Goal: Information Seeking & Learning: Learn about a topic

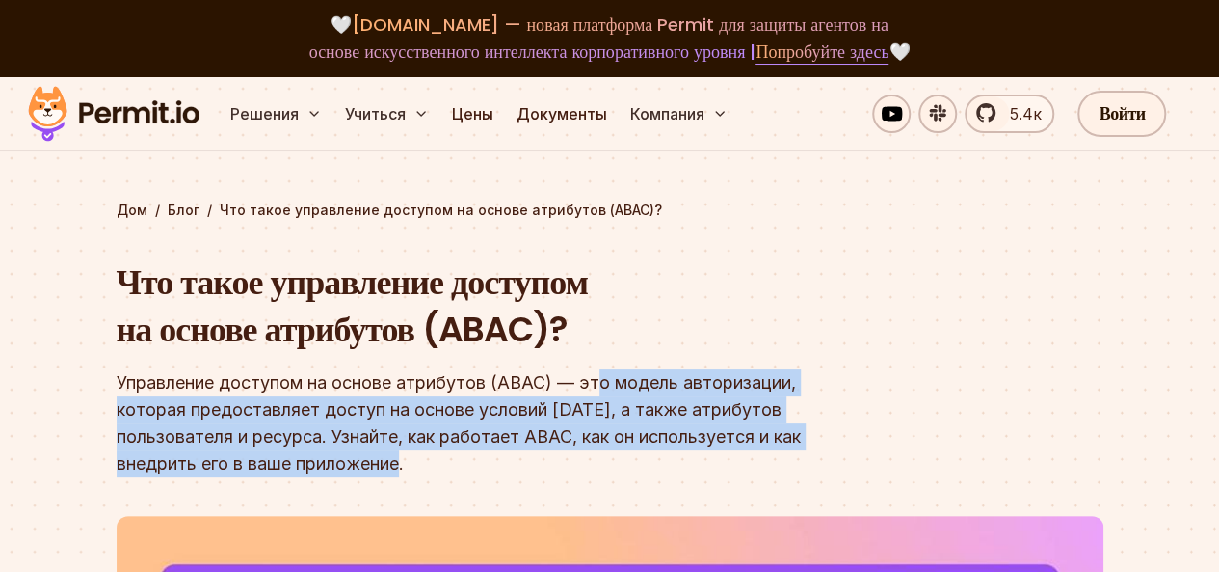
drag, startPoint x: 601, startPoint y: 376, endPoint x: 798, endPoint y: 477, distance: 221.1
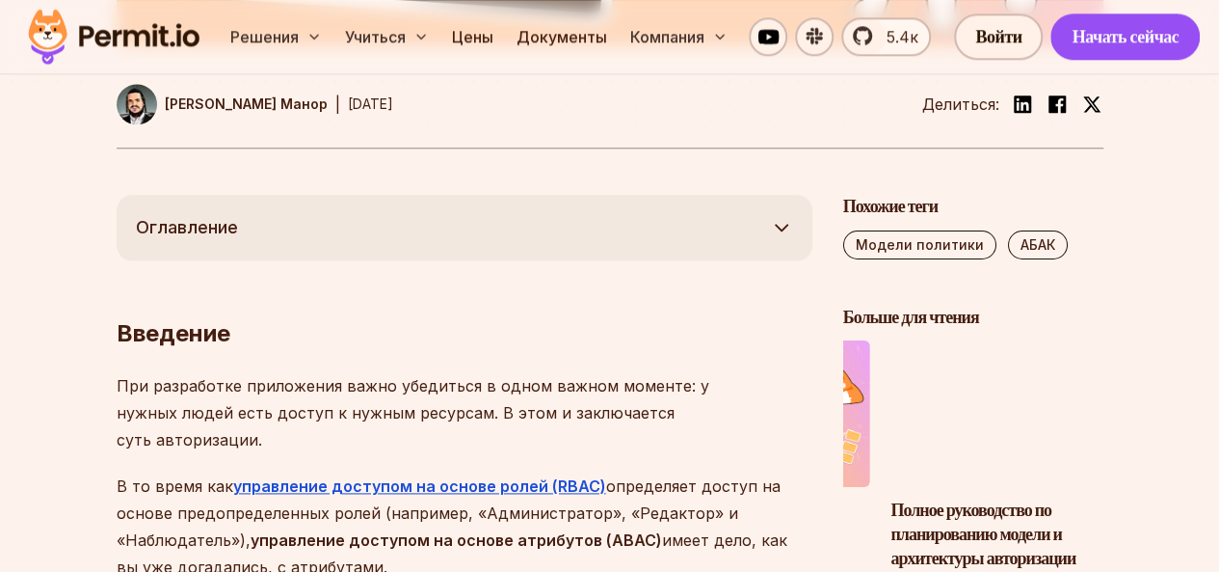
scroll to position [1157, 0]
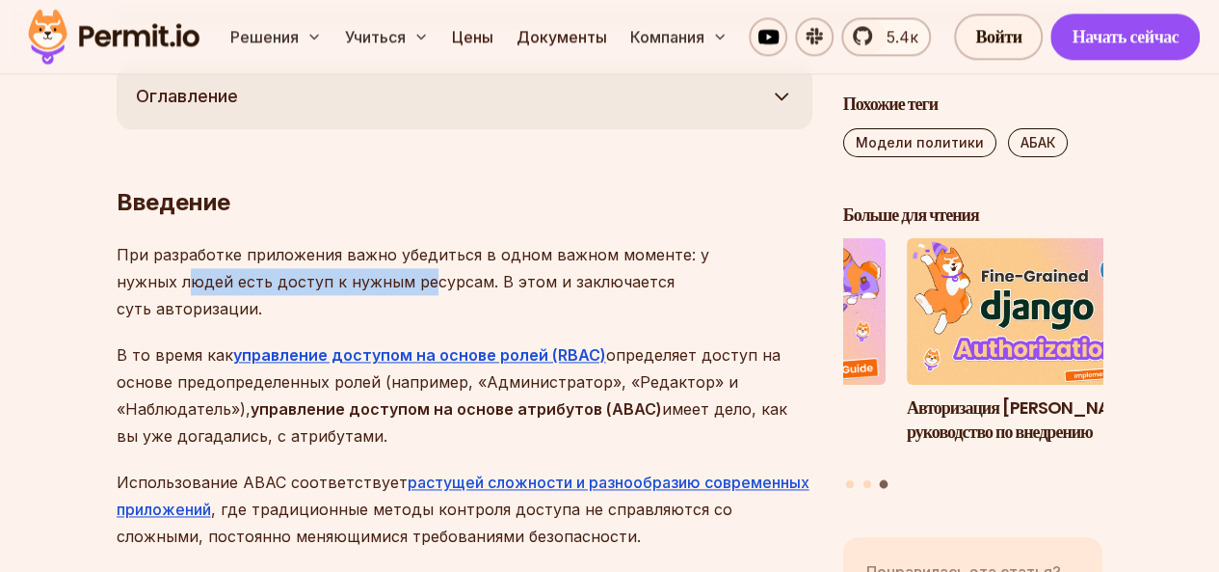
drag, startPoint x: 190, startPoint y: 271, endPoint x: 428, endPoint y: 290, distance: 238.8
click at [428, 290] on p "При разработке приложения важно убедиться в одном важном моменте: у нужных люде…" at bounding box center [465, 281] width 696 height 81
click at [146, 345] on font "В то время как" at bounding box center [175, 354] width 117 height 19
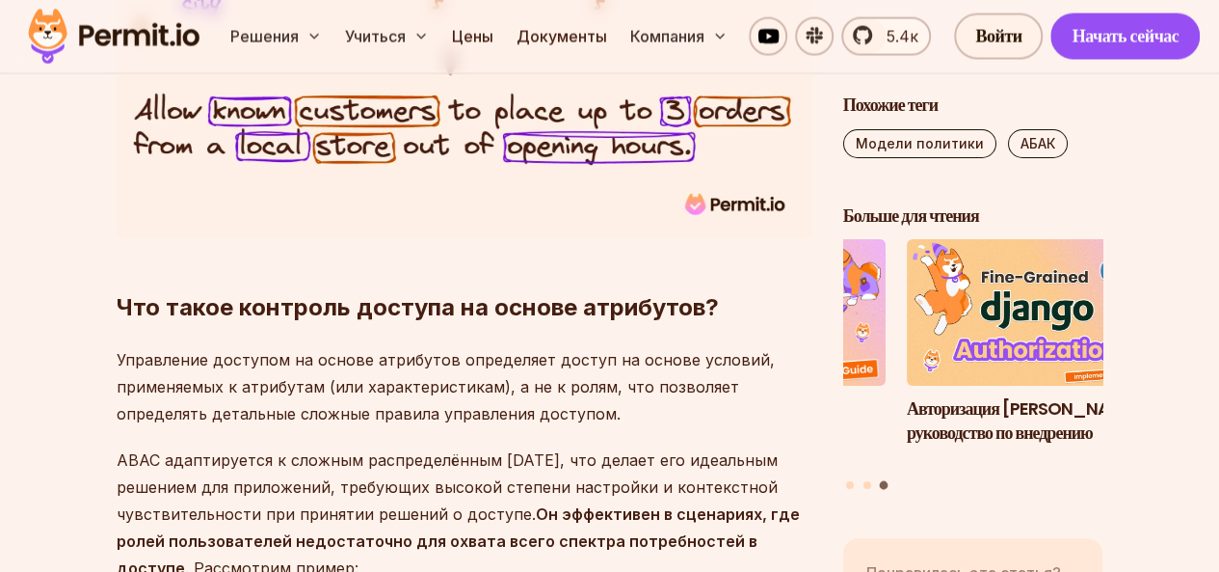
scroll to position [2120, 0]
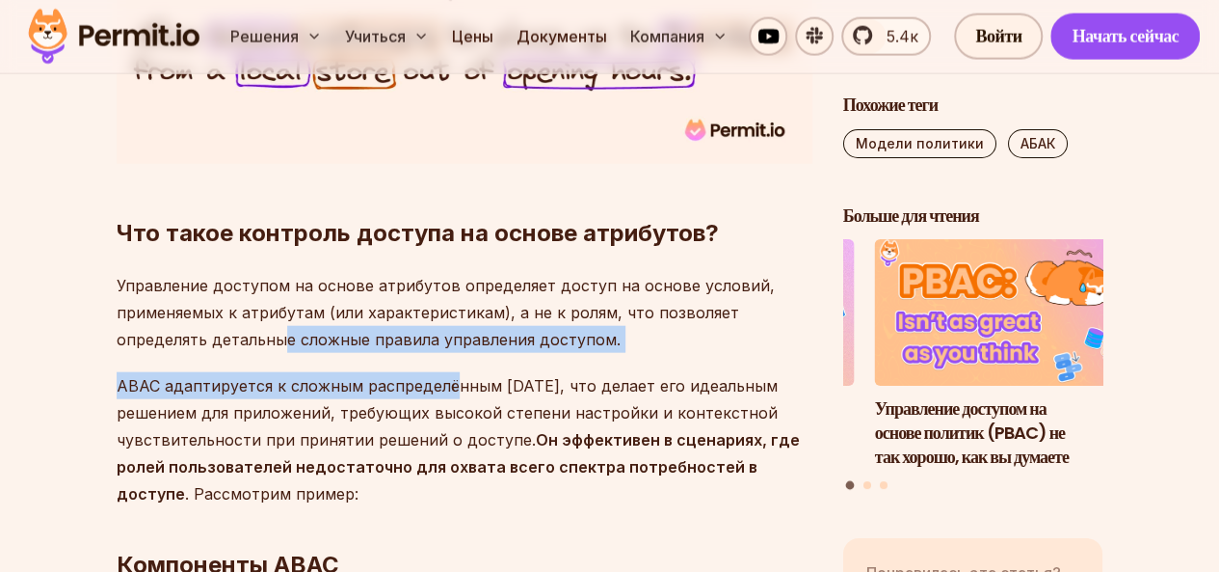
drag, startPoint x: 336, startPoint y: 330, endPoint x: 447, endPoint y: 334, distance: 110.9
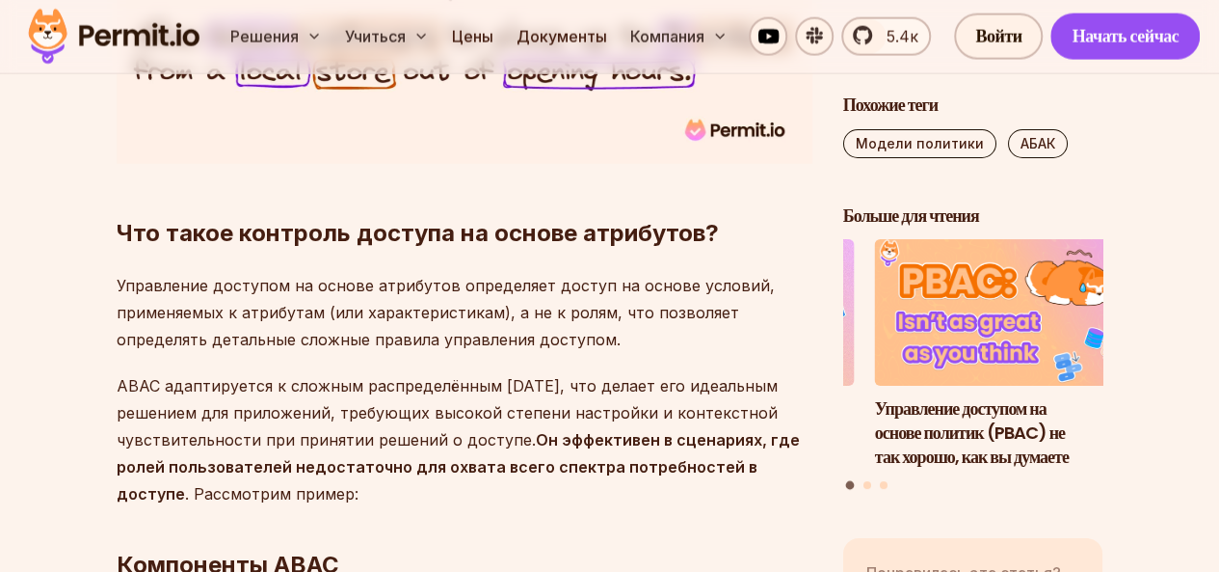
click at [533, 372] on p "ABAC адаптируется к сложным распределённым [DATE], что делает его идеальным реш…" at bounding box center [465, 439] width 696 height 135
click at [120, 376] on font "ABAC адаптируется к сложным распределённым [DATE], что делает его идеальным реш…" at bounding box center [447, 412] width 661 height 73
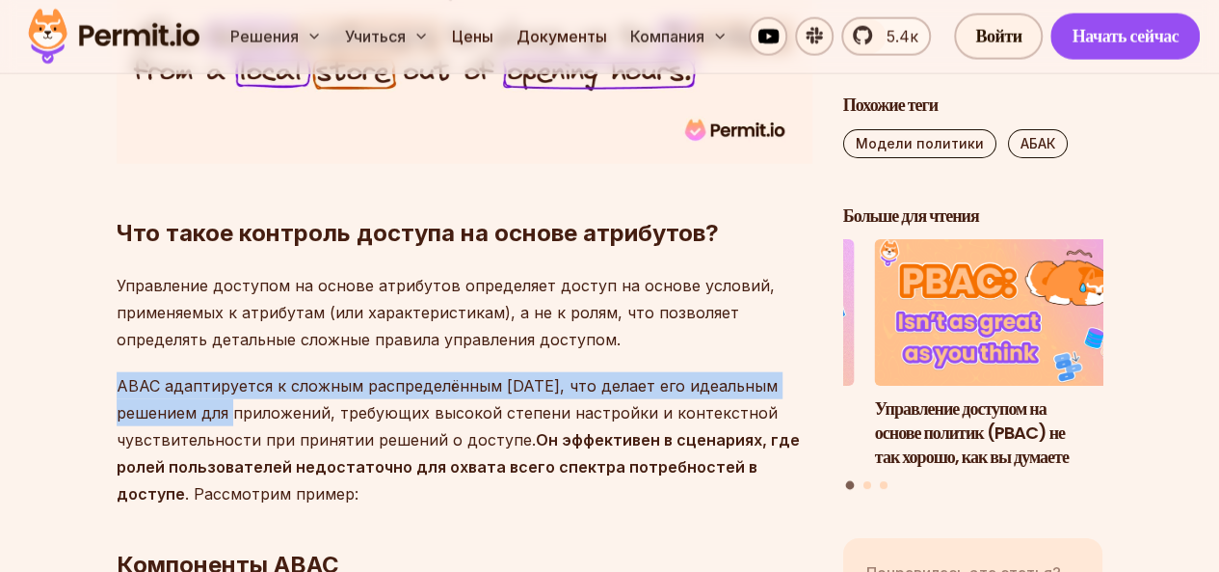
drag, startPoint x: 120, startPoint y: 356, endPoint x: 226, endPoint y: 375, distance: 107.8
click at [226, 376] on font "ABAC адаптируется к сложным распределённым [DATE], что делает его идеальным реш…" at bounding box center [447, 412] width 661 height 73
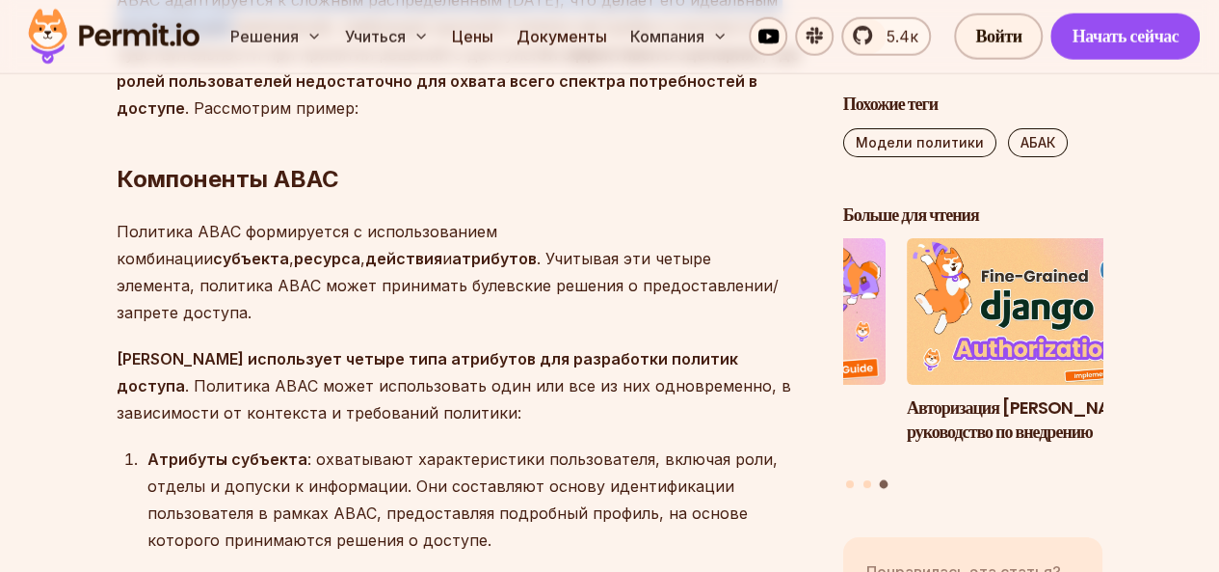
scroll to position [2602, 0]
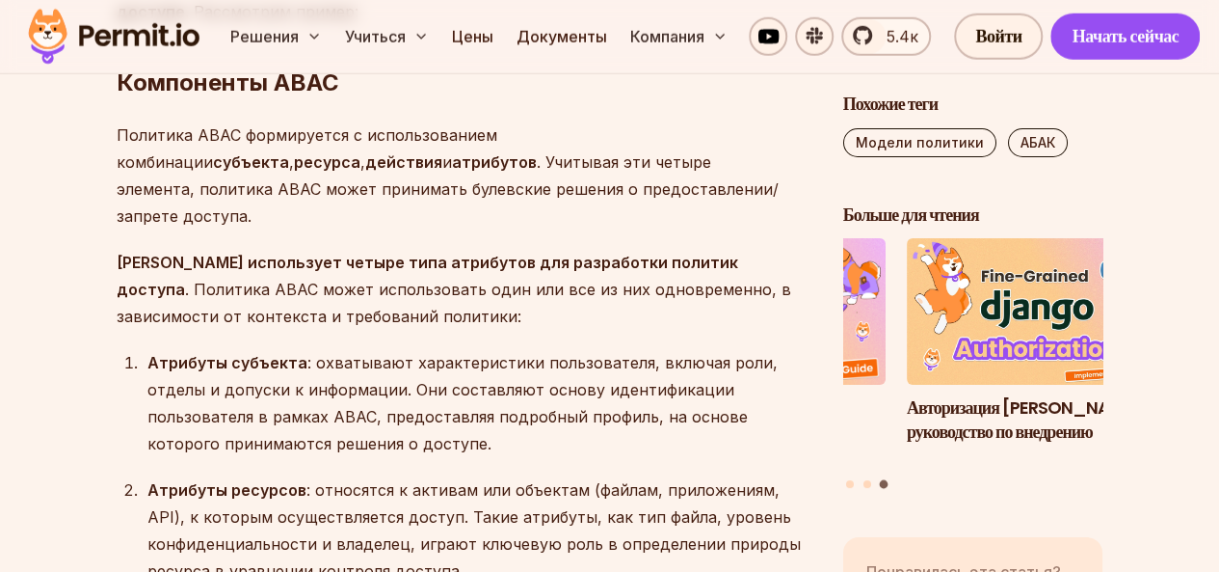
click at [294, 480] on font ": относятся к активам или объектам (файлам, приложениям, API), к которым осущес…" at bounding box center [473, 530] width 653 height 100
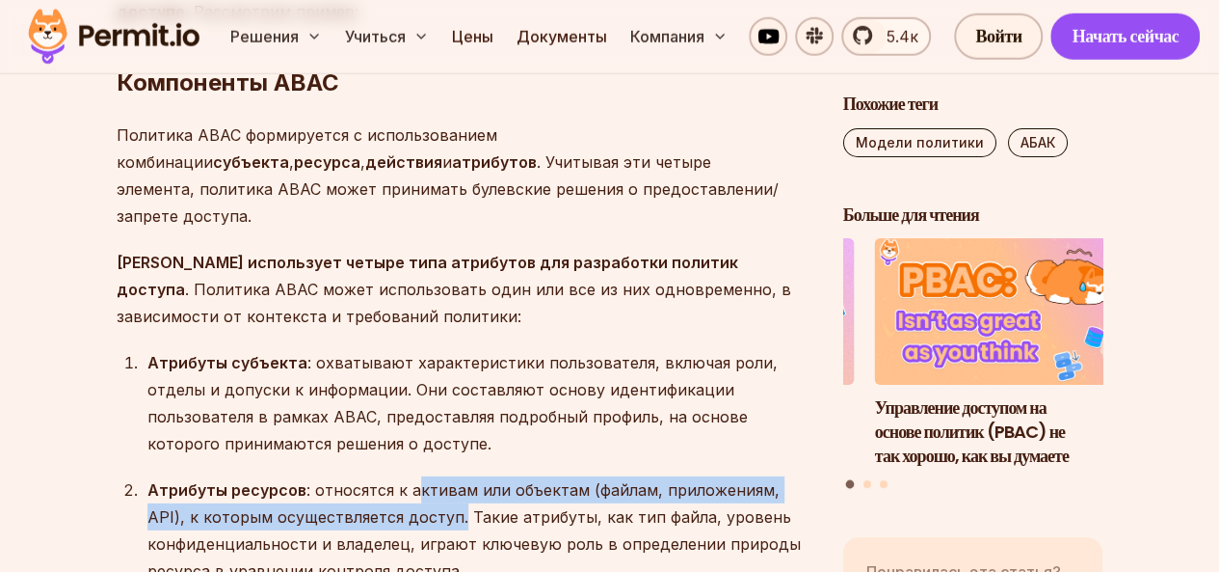
drag, startPoint x: 413, startPoint y: 461, endPoint x: 409, endPoint y: 439, distance: 22.5
click at [409, 480] on font ": относятся к активам или объектам (файлам, приложениям, API), к которым осущес…" at bounding box center [473, 530] width 653 height 100
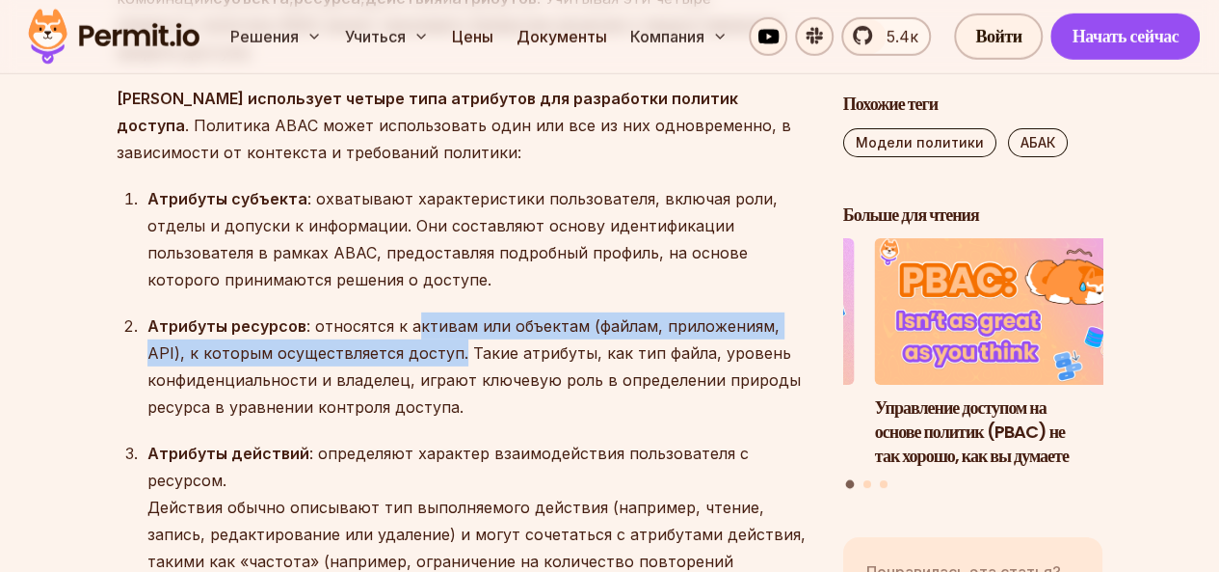
scroll to position [2795, 0]
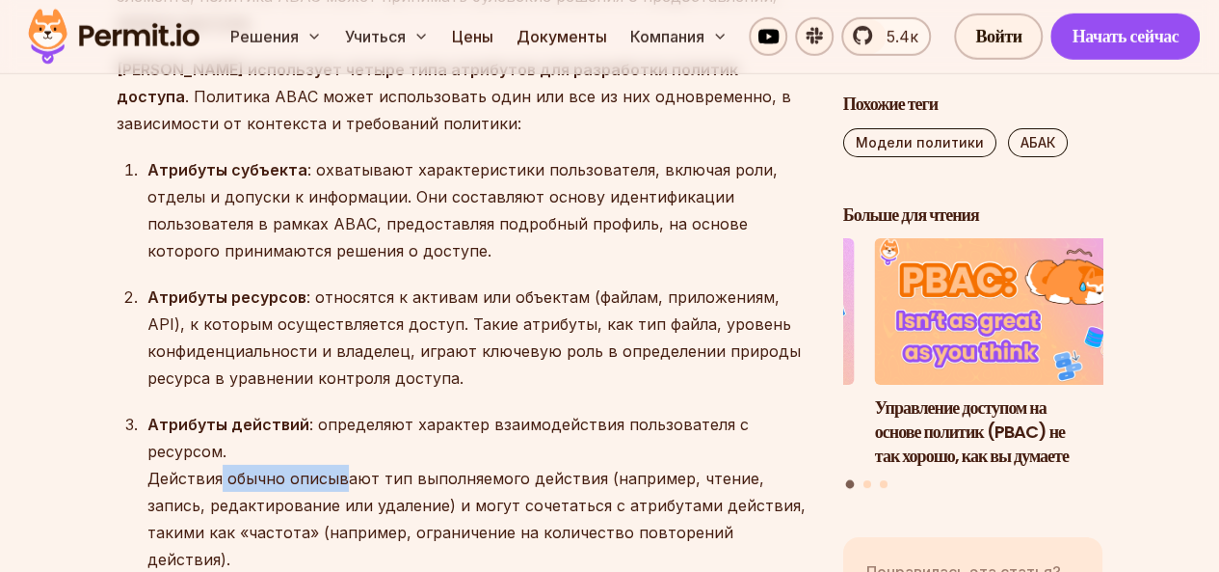
drag, startPoint x: 222, startPoint y: 419, endPoint x: 340, endPoint y: 435, distance: 119.5
click at [340, 435] on div "Атрибуты действий : определяют характер взаимодействия пользователя с ресурсом.…" at bounding box center [479, 492] width 665 height 162
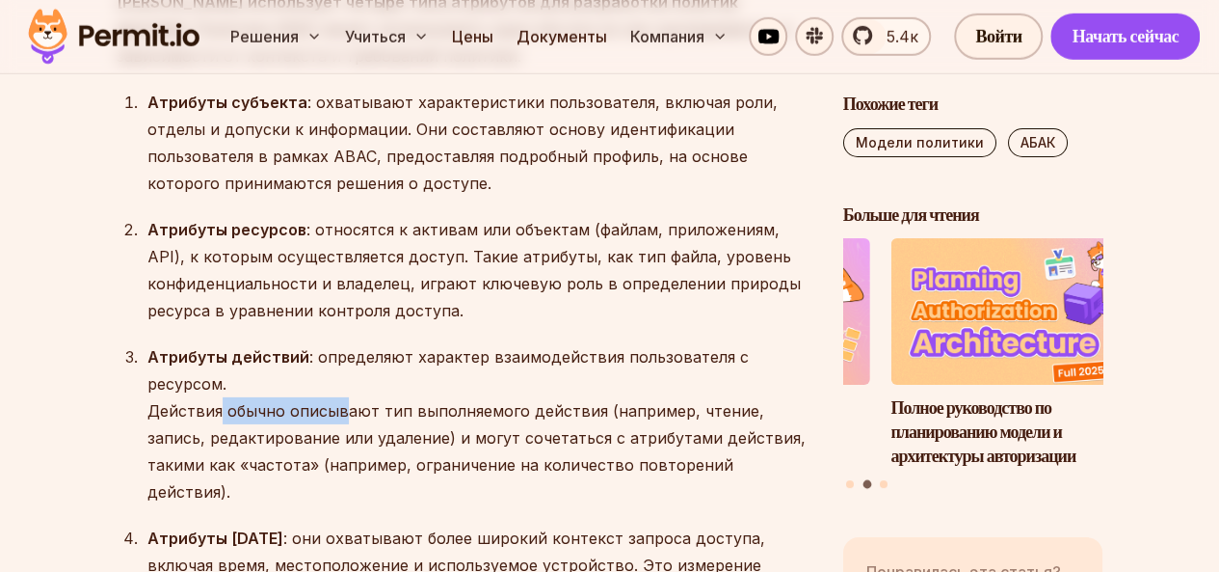
scroll to position [2891, 0]
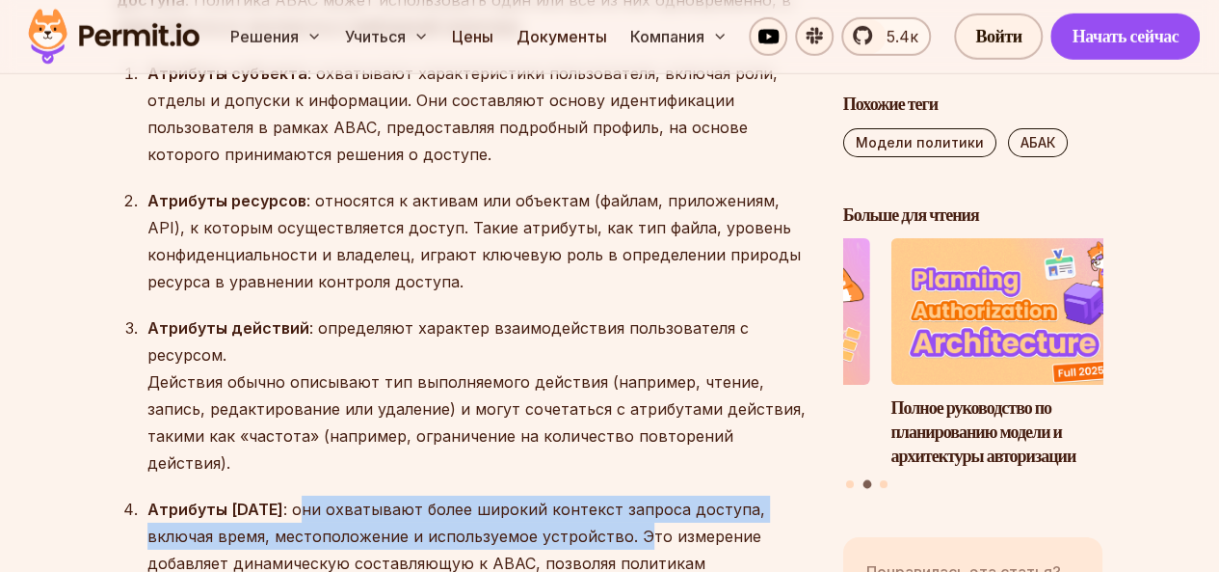
drag, startPoint x: 293, startPoint y: 433, endPoint x: 559, endPoint y: 459, distance: 267.3
click at [559, 499] on font ": они охватывают более широкий контекст запроса доступа, включая время, местопо…" at bounding box center [456, 549] width 618 height 100
click at [424, 495] on div "Атрибуты [DATE] : они охватывают более широкий контекст запроса доступа, включа…" at bounding box center [479, 549] width 665 height 108
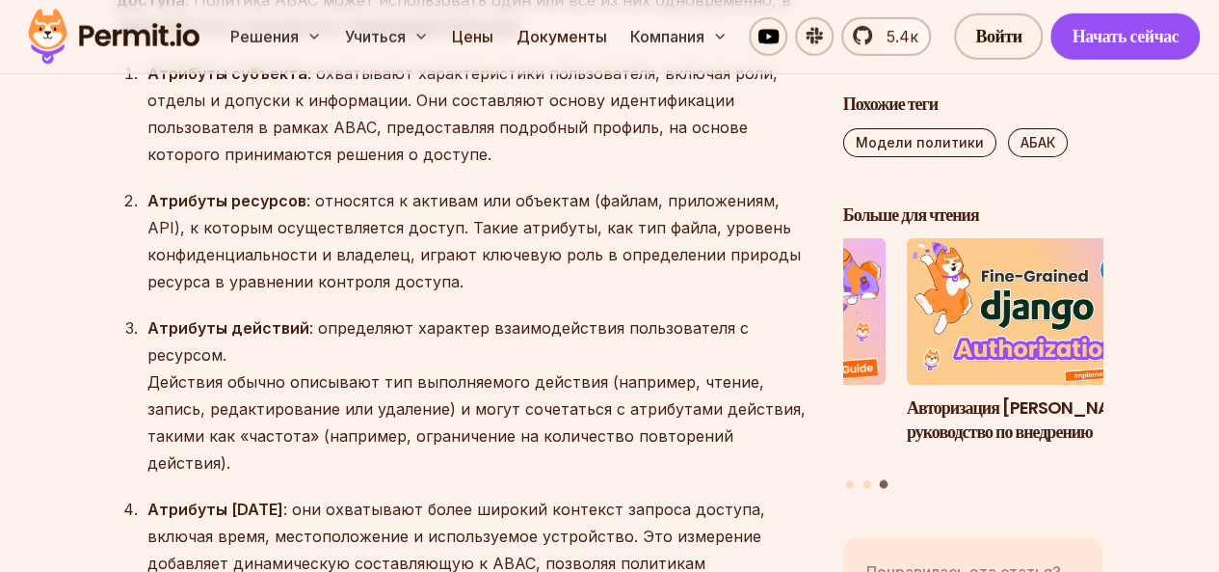
drag, startPoint x: 226, startPoint y: 442, endPoint x: 362, endPoint y: 470, distance: 138.7
click at [351, 504] on div "Атрибуты [DATE] : они охватывают более широкий контекст запроса доступа, включа…" at bounding box center [479, 549] width 665 height 108
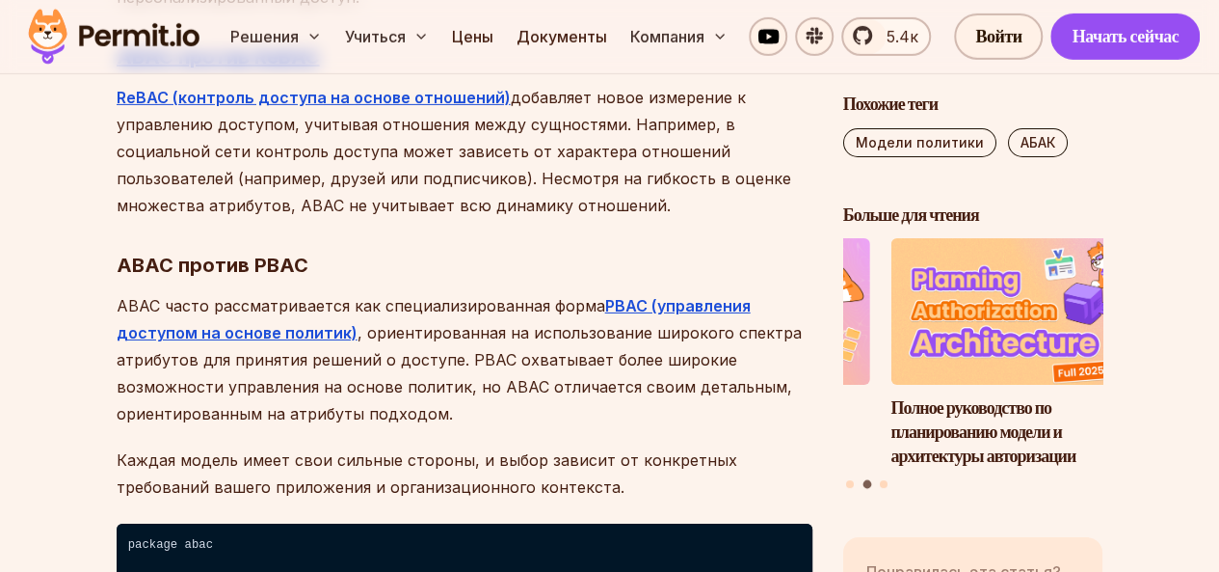
scroll to position [7036, 0]
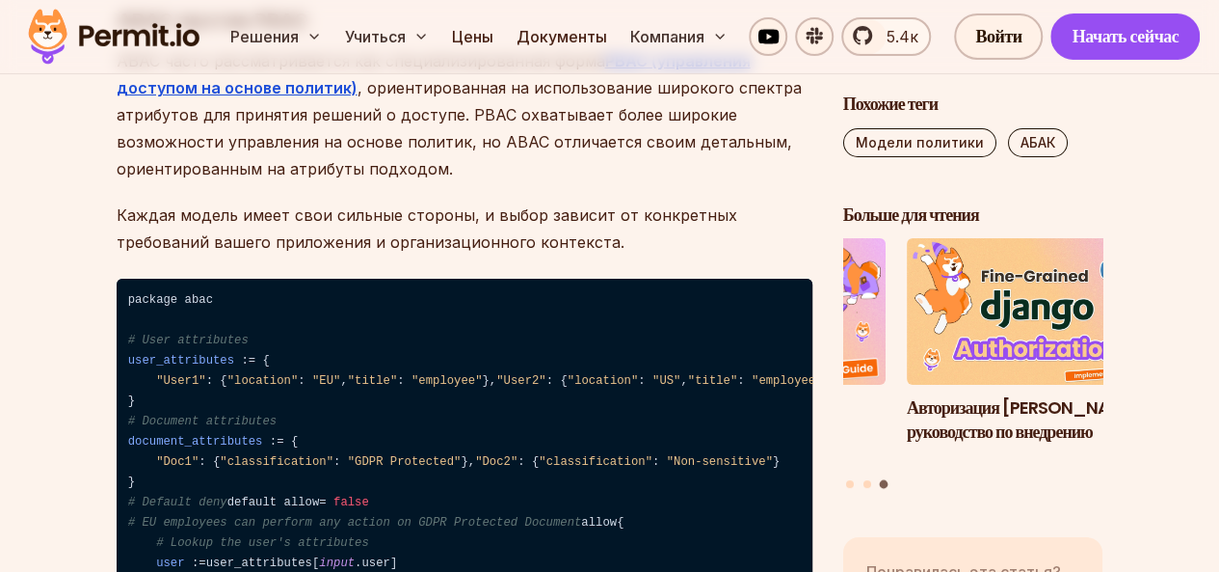
drag, startPoint x: 324, startPoint y: 226, endPoint x: 335, endPoint y: 251, distance: 26.7
click at [335, 279] on code "package abac # User attributes user_attributes : = { "User1" : { "location" : "…" at bounding box center [465, 554] width 696 height 550
click at [1028, 374] on span ""title"" at bounding box center [1052, 380] width 49 height 13
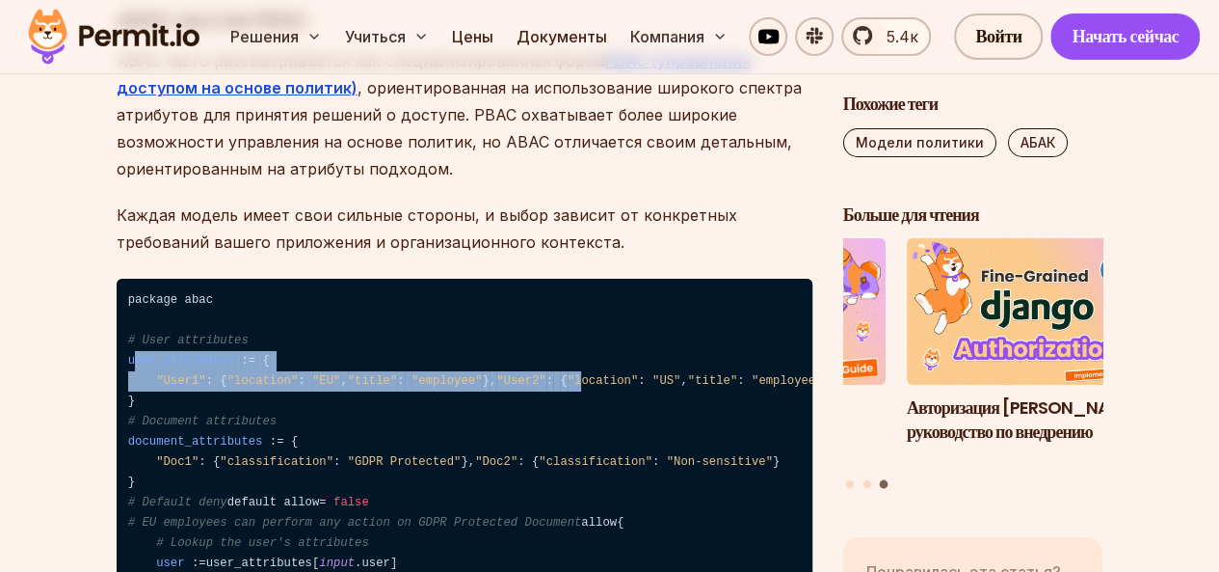
drag, startPoint x: 134, startPoint y: 198, endPoint x: 233, endPoint y: 233, distance: 105.5
click at [233, 279] on code "package abac # User attributes user_attributes : = { "User1" : { "location" : "…" at bounding box center [465, 554] width 696 height 550
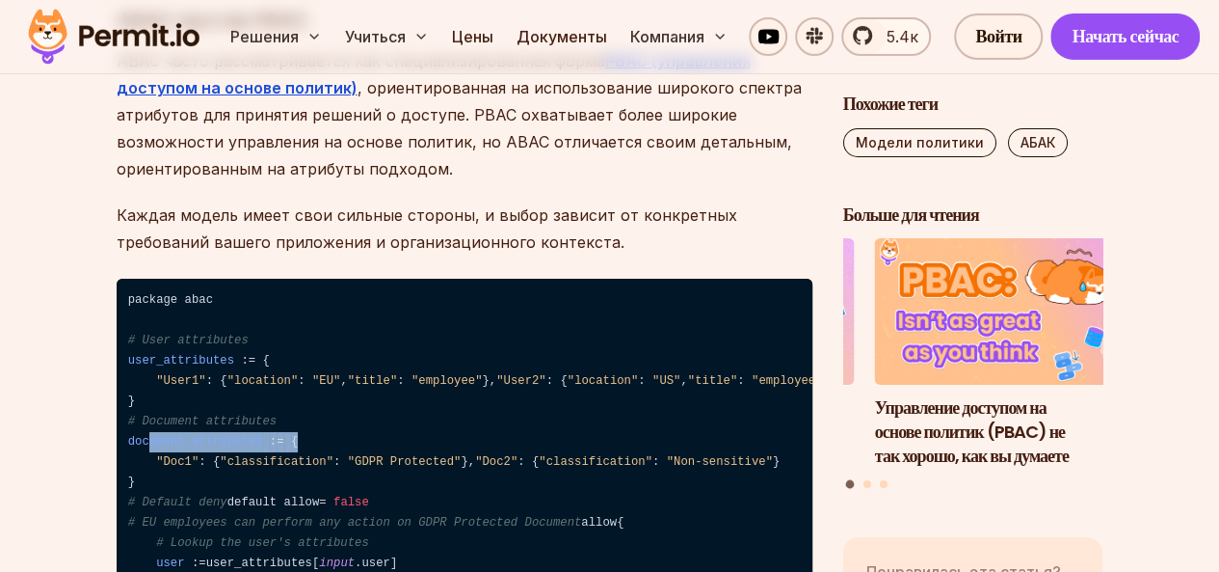
drag, startPoint x: 293, startPoint y: 322, endPoint x: 149, endPoint y: 323, distance: 143.6
click at [149, 323] on code "package abac # User attributes user_attributes : = { "User1" : { "location" : "…" at bounding box center [465, 554] width 696 height 550
click at [256, 350] on code "package abac # User attributes user_attributes : = { "User1" : { "location" : "…" at bounding box center [465, 554] width 696 height 550
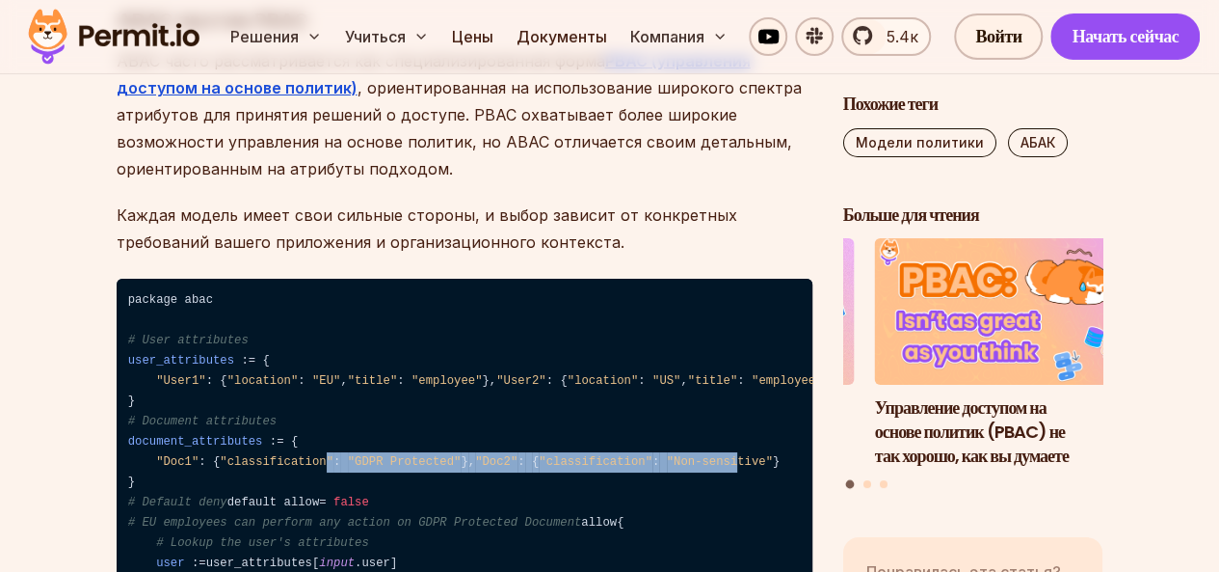
drag, startPoint x: 306, startPoint y: 341, endPoint x: 397, endPoint y: 352, distance: 91.2
click at [397, 352] on code "package abac # User attributes user_attributes : = { "User1" : { "location" : "…" at bounding box center [465, 554] width 696 height 550
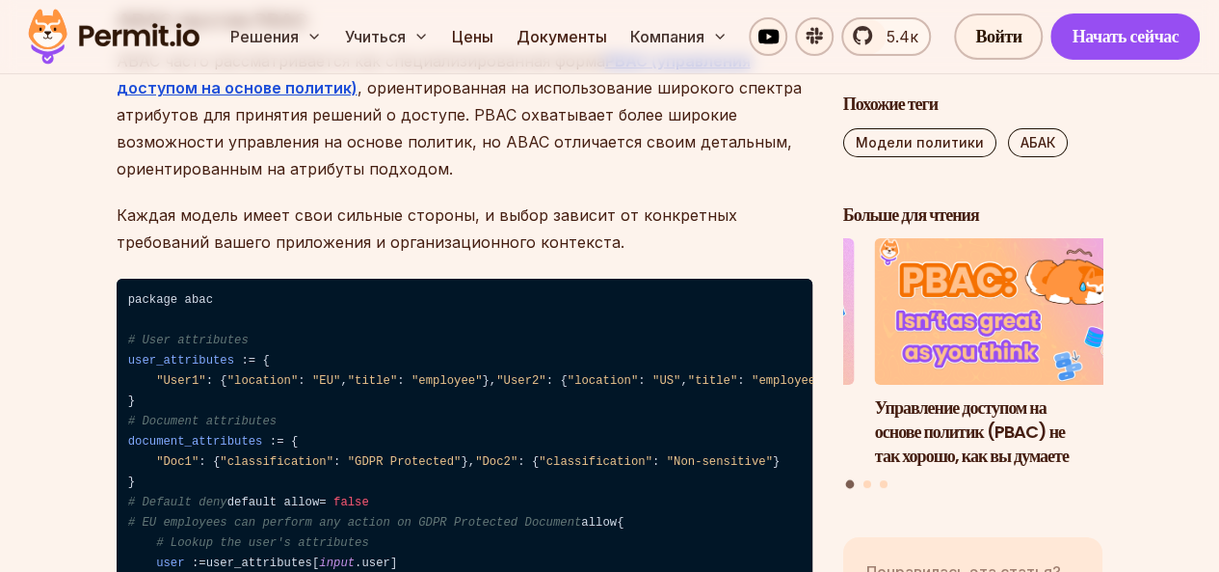
click at [479, 384] on code "package abac # User attributes user_attributes : = { "User1" : { "location" : "…" at bounding box center [465, 554] width 696 height 550
drag, startPoint x: 131, startPoint y: 290, endPoint x: 212, endPoint y: 309, distance: 83.2
click at [212, 309] on code "package abac # User attributes user_attributes : = { "User1" : { "location" : "…" at bounding box center [465, 554] width 696 height 550
click at [216, 354] on span "user_attributes" at bounding box center [181, 360] width 106 height 13
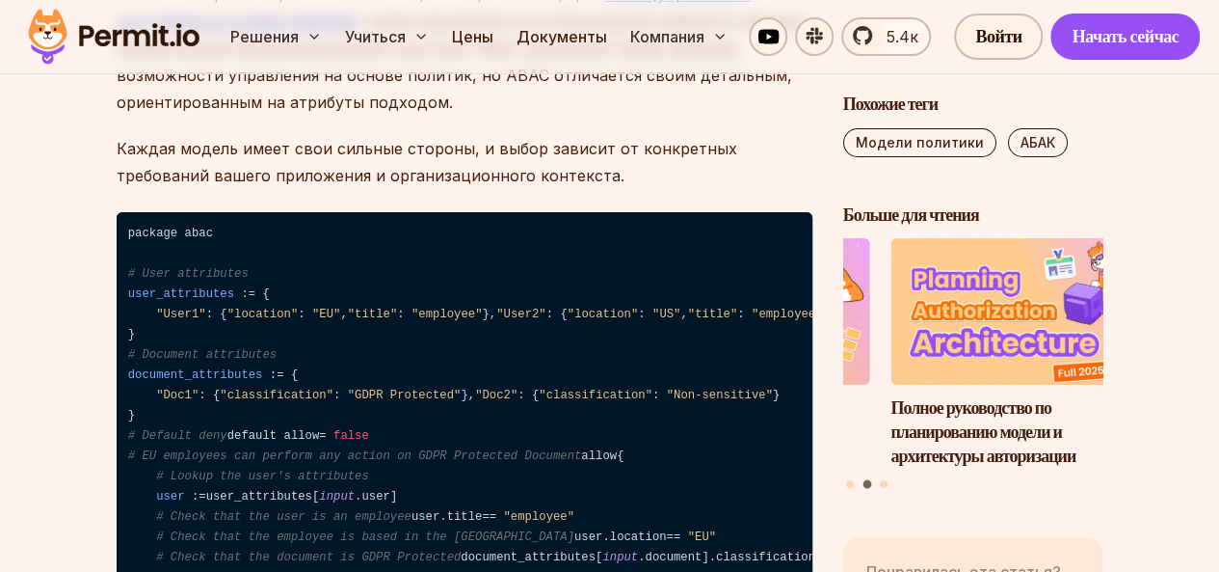
scroll to position [7132, 0]
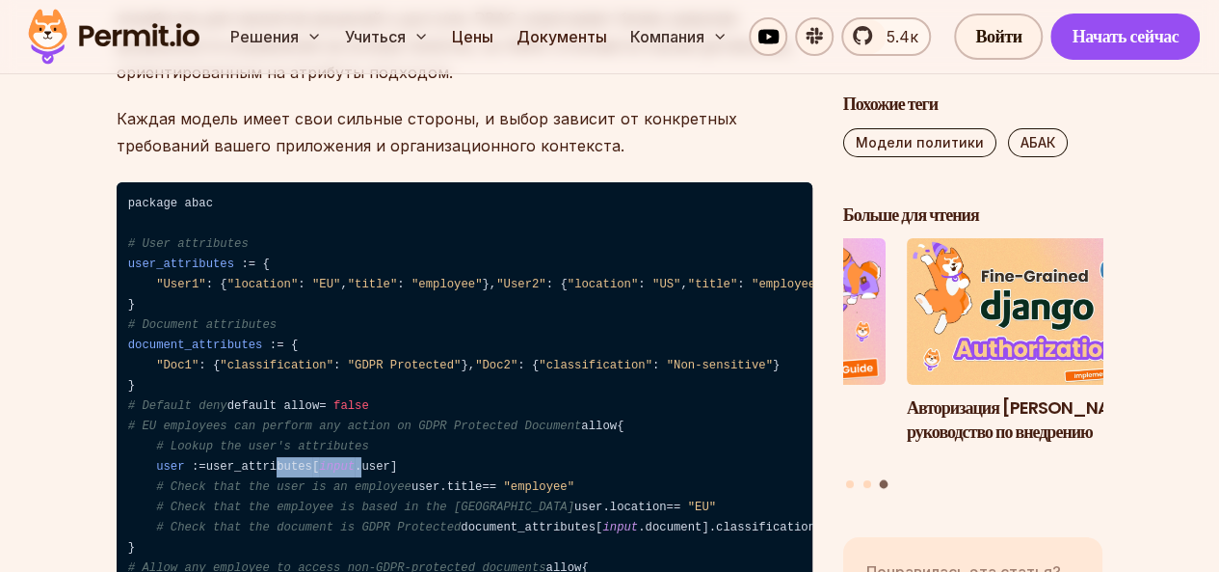
drag, startPoint x: 350, startPoint y: 410, endPoint x: 265, endPoint y: 413, distance: 84.9
click at [265, 413] on code "package abac # User attributes user_attributes : = { "User1" : { "location" : "…" at bounding box center [465, 457] width 696 height 550
drag, startPoint x: 137, startPoint y: 443, endPoint x: 205, endPoint y: 451, distance: 68.9
click at [205, 451] on code "package abac # User attributes user_attributes : = { "User1" : { "location" : "…" at bounding box center [465, 457] width 696 height 550
click at [503, 480] on span ""employee"" at bounding box center [538, 486] width 71 height 13
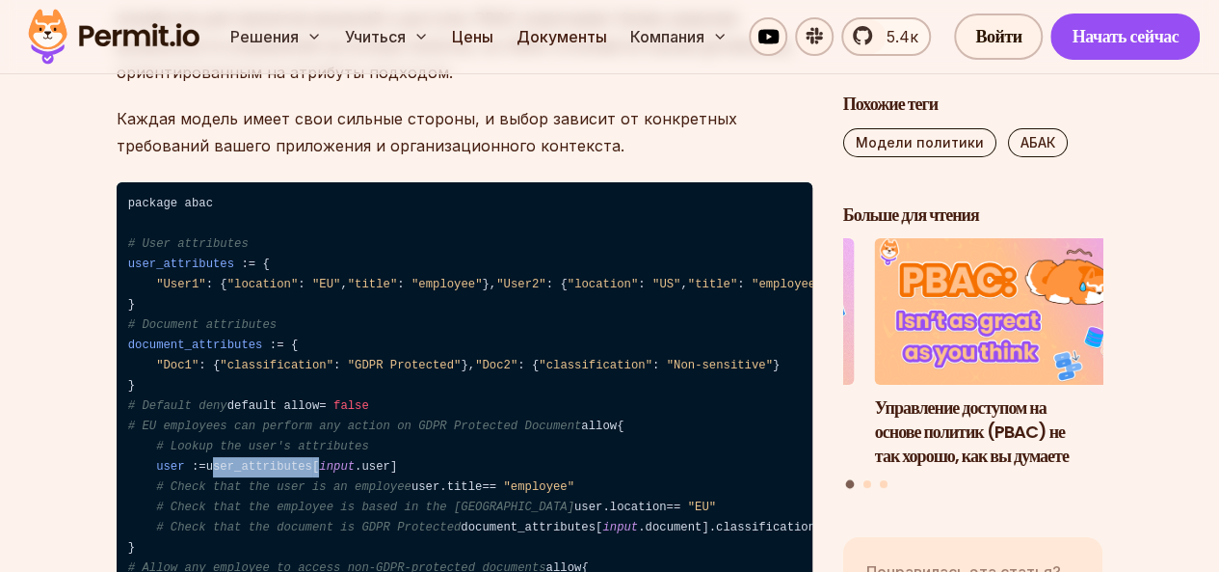
drag, startPoint x: 206, startPoint y: 407, endPoint x: 308, endPoint y: 413, distance: 102.3
click at [308, 413] on code "package abac # User attributes user_attributes : = { "User1" : { "location" : "…" at bounding box center [465, 457] width 696 height 550
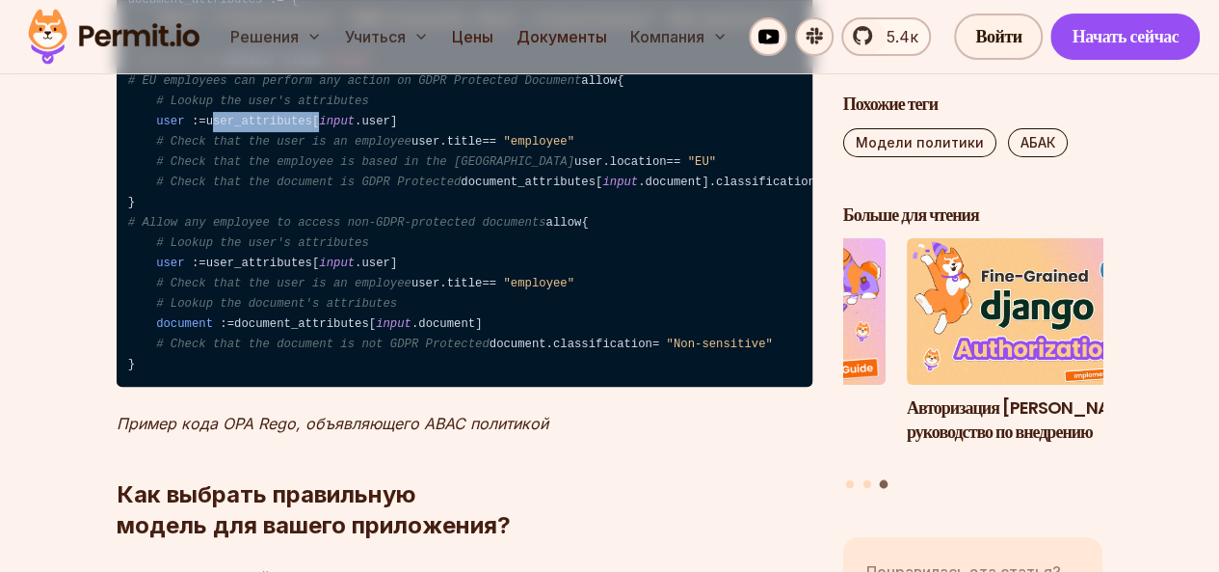
scroll to position [7518, 0]
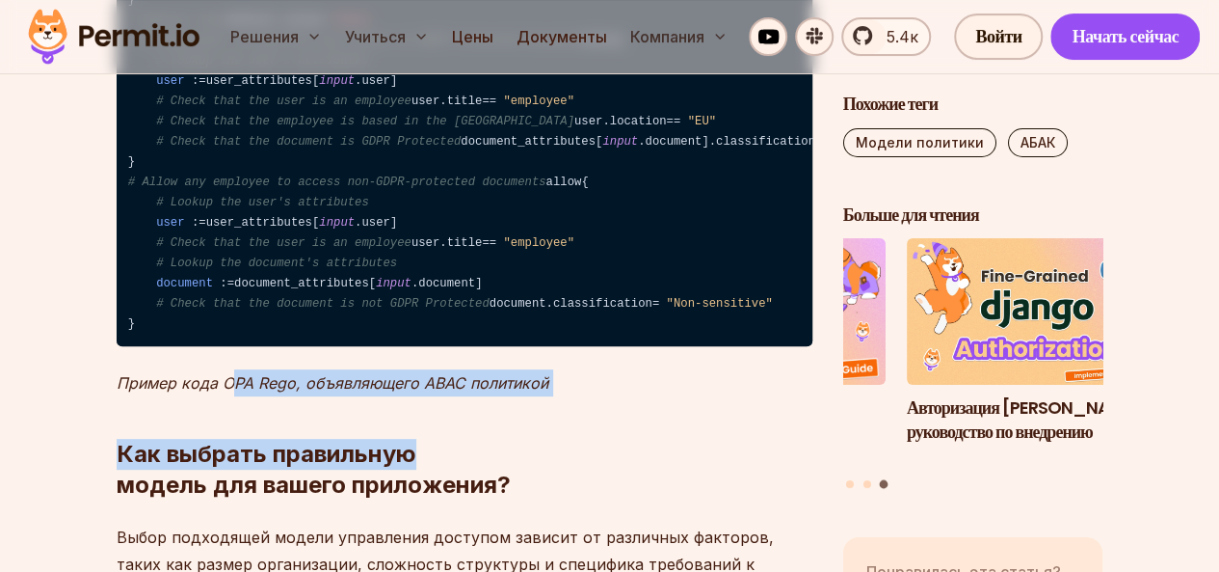
drag, startPoint x: 231, startPoint y: 452, endPoint x: 608, endPoint y: 439, distance: 377.1
click at [474, 392] on font "Пример кода OPA Rego, объявляющего ABAC политикой" at bounding box center [333, 382] width 432 height 19
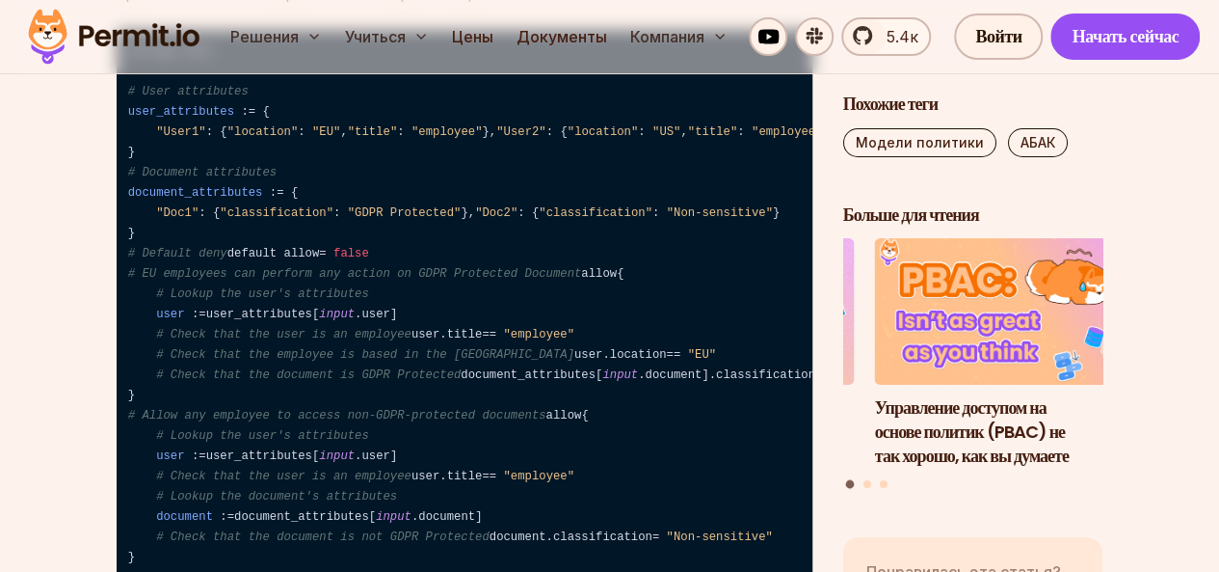
scroll to position [7325, 0]
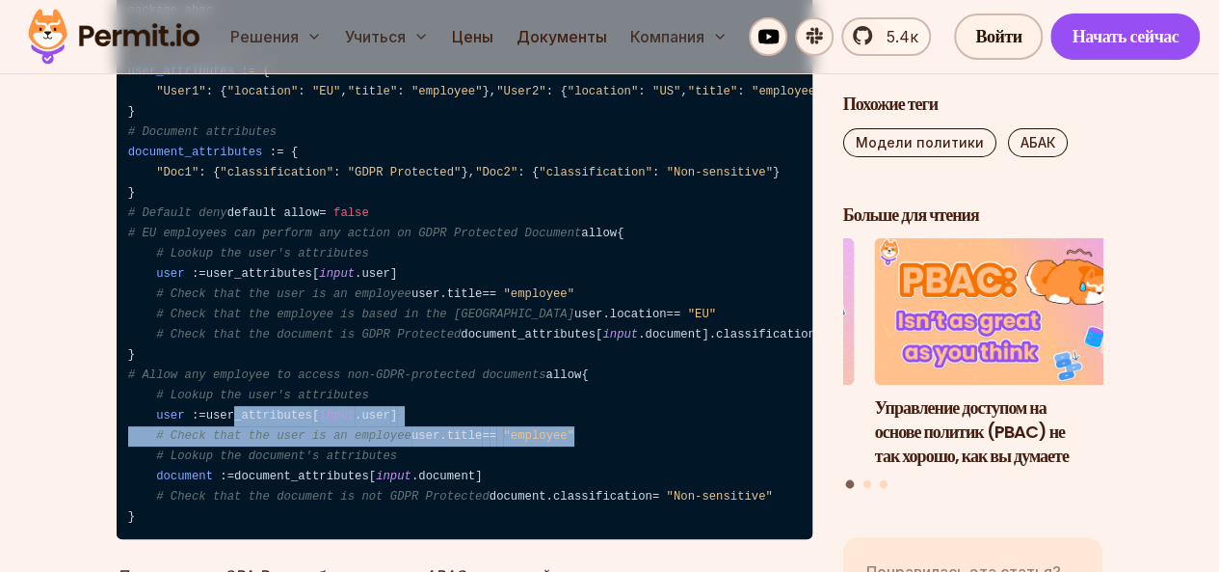
drag, startPoint x: 224, startPoint y: 440, endPoint x: 406, endPoint y: 485, distance: 187.5
click at [406, 485] on code "package abac # User attributes user_attributes : = { "User1" : { "location" : "…" at bounding box center [465, 264] width 696 height 550
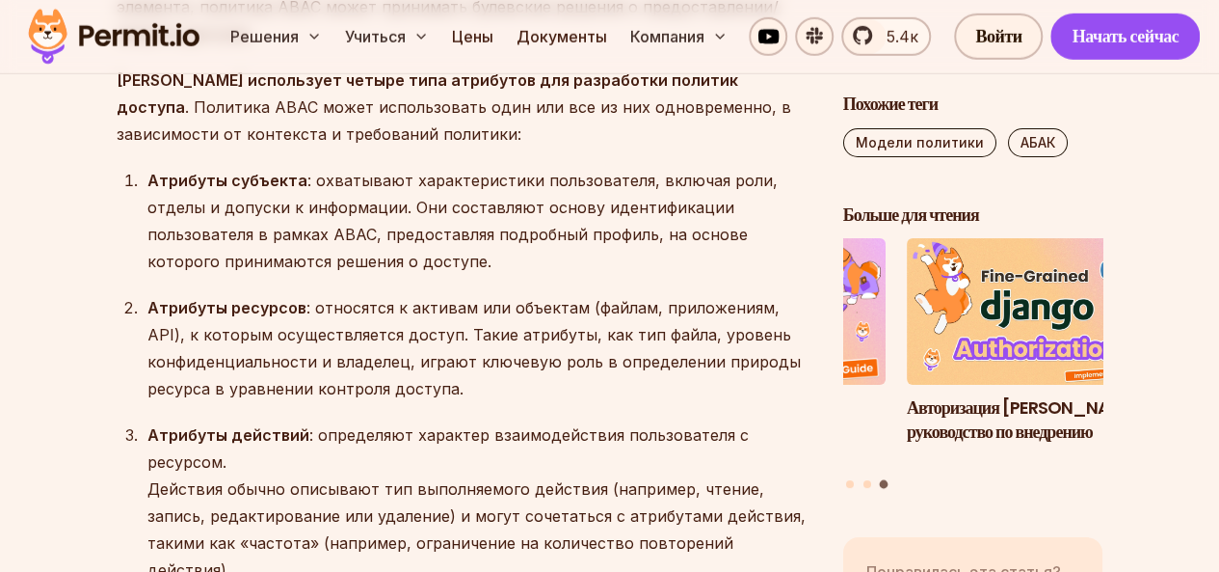
scroll to position [2699, 0]
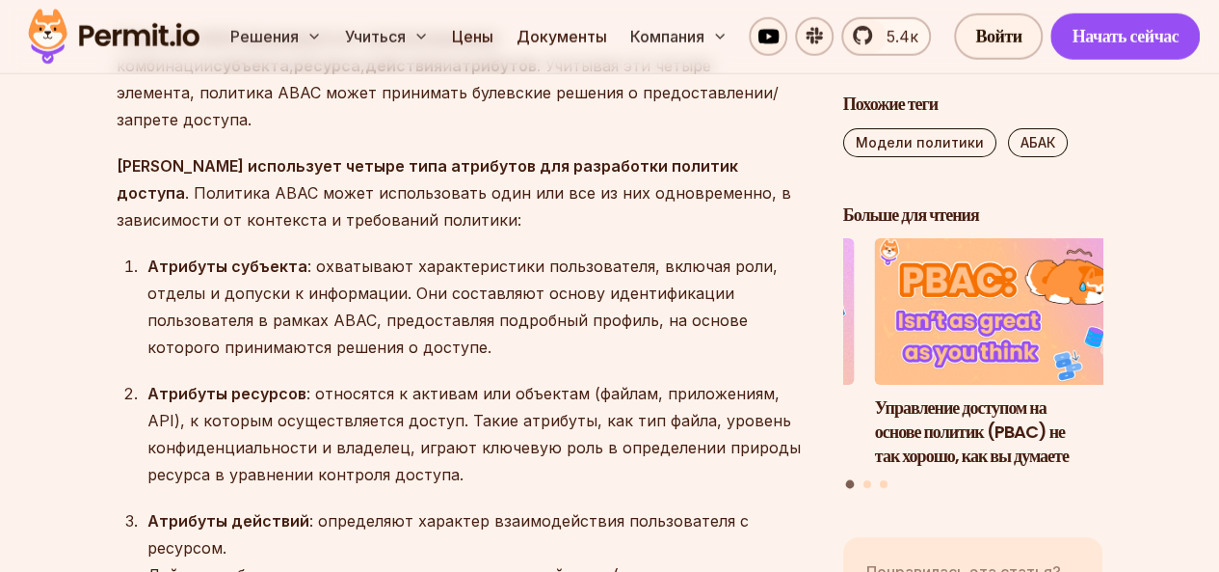
drag, startPoint x: 476, startPoint y: 418, endPoint x: 109, endPoint y: 334, distance: 376.7
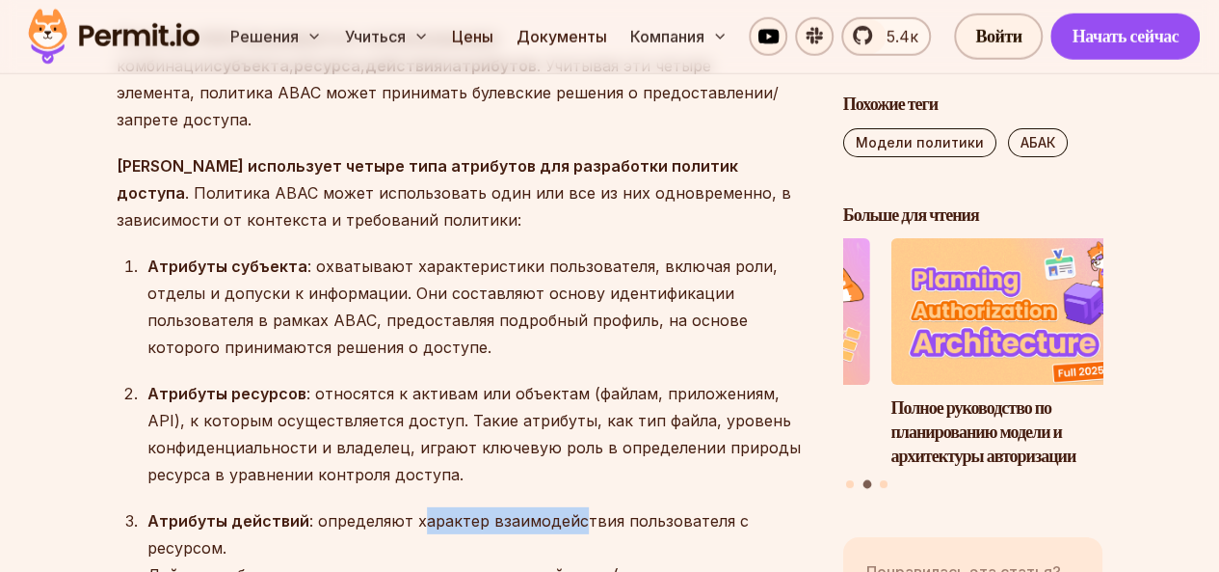
drag, startPoint x: 546, startPoint y: 459, endPoint x: 563, endPoint y: 459, distance: 16.4
click at [563, 511] on font ": определяют характер взаимодействия пользователя с ресурсом." at bounding box center [447, 534] width 601 height 46
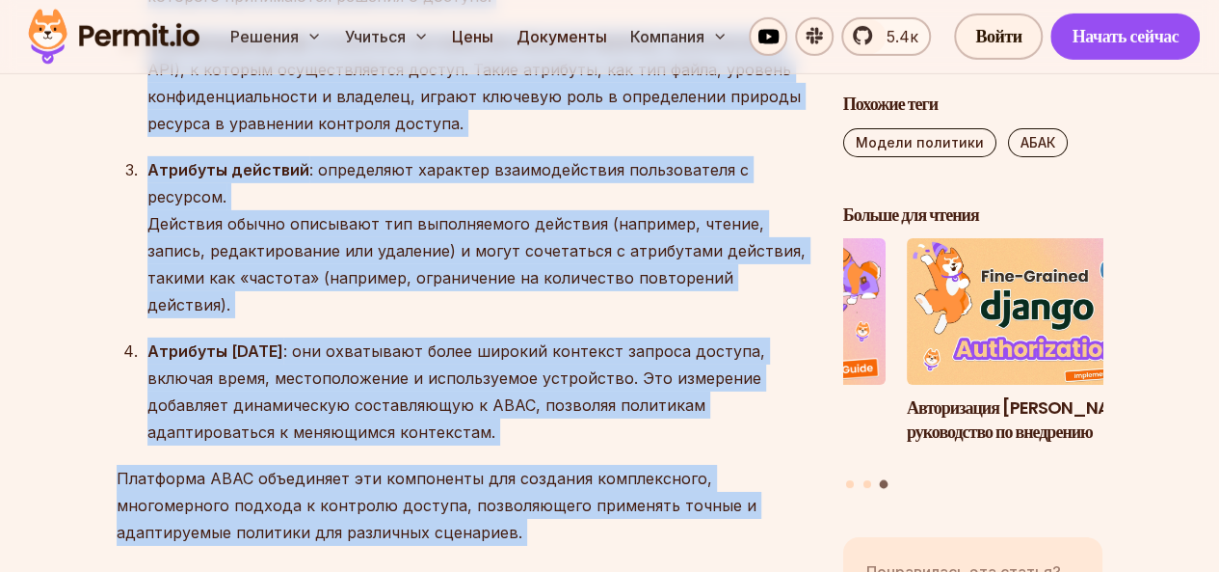
scroll to position [3061, 0]
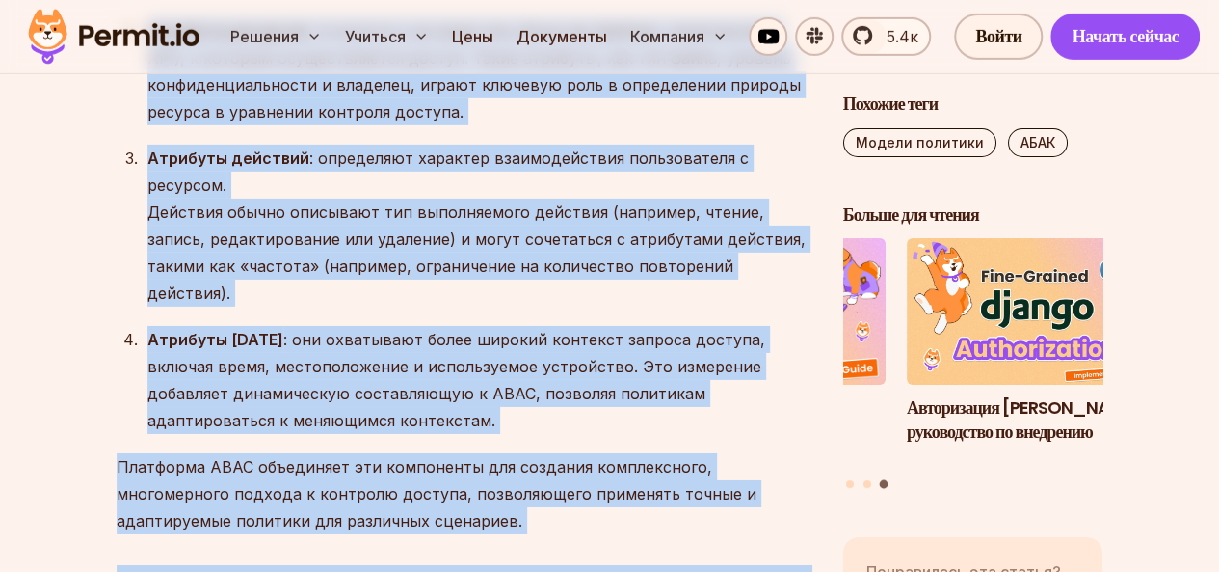
drag, startPoint x: 116, startPoint y: 111, endPoint x: 380, endPoint y: 336, distance: 347.3
copy div "Loremi DOLO sitametcon adipis elit seddoeius tem incididunt utlabor etdolor . M…"
